Goal: Navigation & Orientation: Find specific page/section

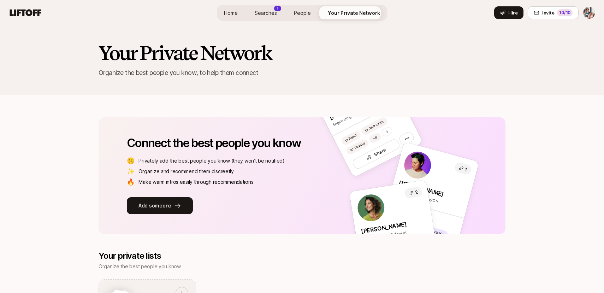
click at [31, 13] on icon at bounding box center [25, 12] width 31 height 7
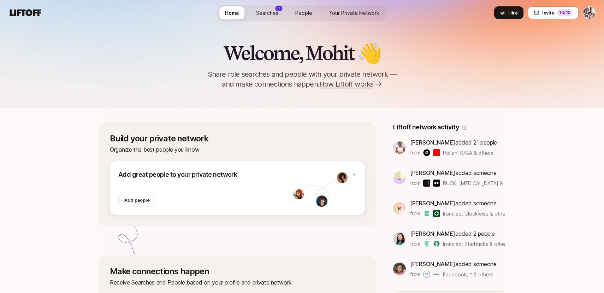
click at [268, 15] on span "Searches" at bounding box center [267, 12] width 22 height 7
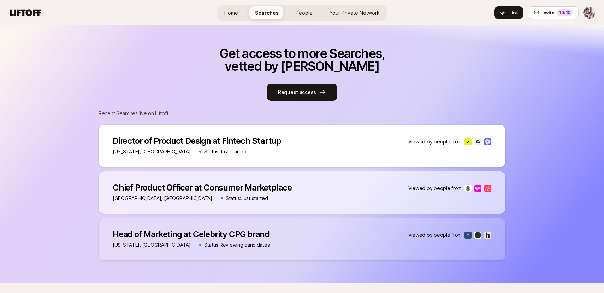
scroll to position [229, 0]
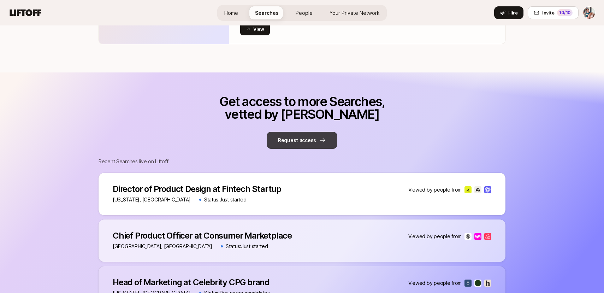
click at [303, 140] on button "Request access" at bounding box center [301, 140] width 71 height 17
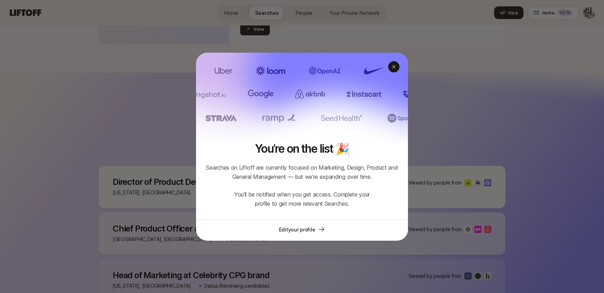
click at [393, 70] on div at bounding box center [393, 66] width 11 height 11
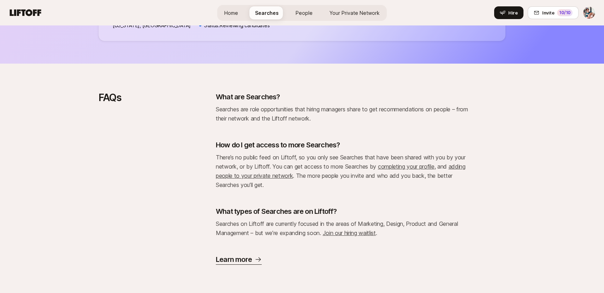
scroll to position [0, 0]
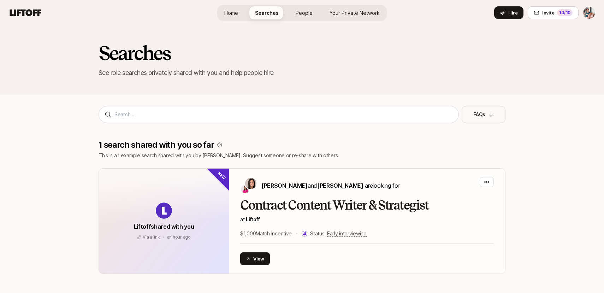
click at [349, 14] on span "Your Private Network" at bounding box center [354, 12] width 50 height 7
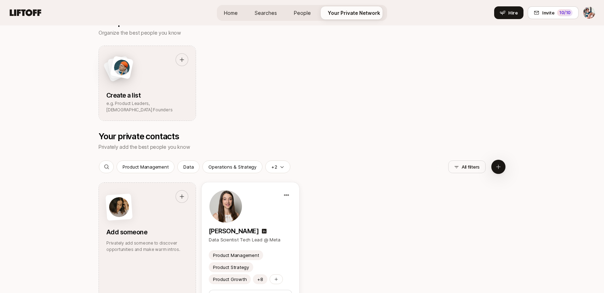
scroll to position [235, 0]
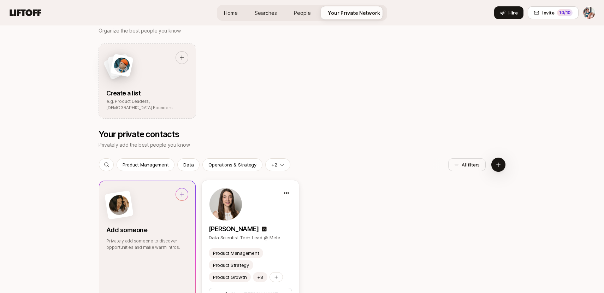
click at [182, 202] on div at bounding box center [147, 205] width 82 height 34
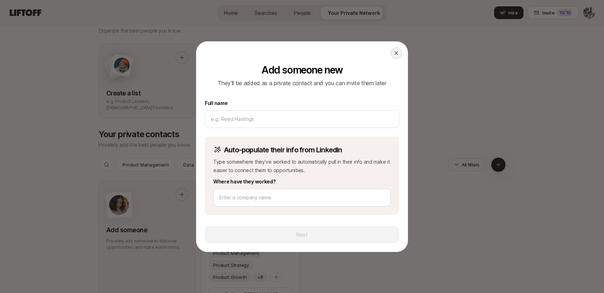
click at [394, 53] on icon at bounding box center [396, 53] width 6 height 6
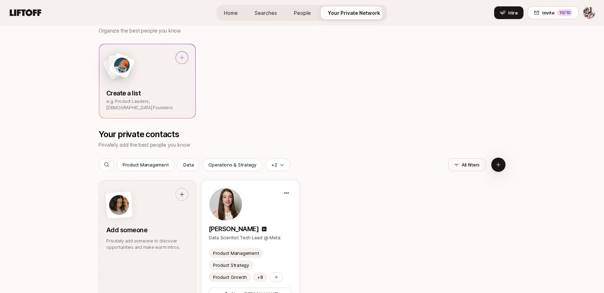
click at [174, 92] on p "Create a list" at bounding box center [147, 93] width 82 height 10
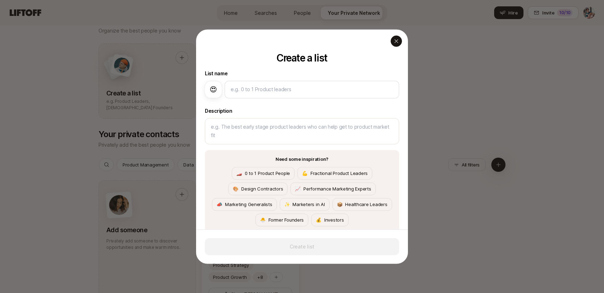
click at [393, 40] on div "button" at bounding box center [395, 40] width 11 height 11
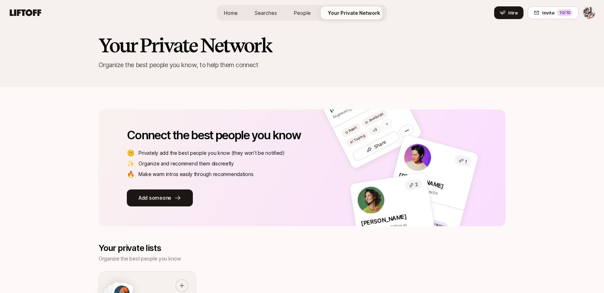
scroll to position [0, 0]
